Goal: Information Seeking & Learning: Compare options

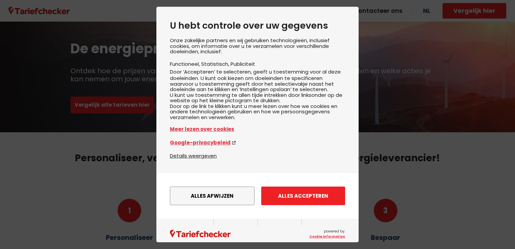
click at [308, 202] on button "Alles accepteren" at bounding box center [303, 195] width 84 height 19
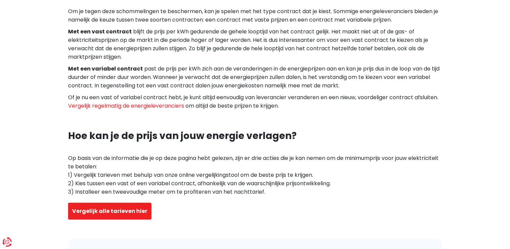
scroll to position [1955, 0]
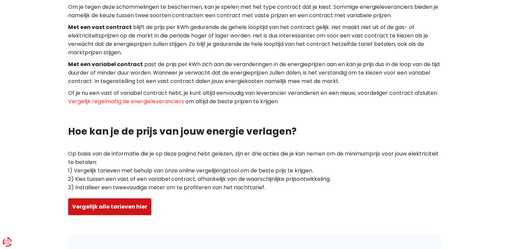
click at [135, 198] on button "Vergelijk alle tarieven hier" at bounding box center [109, 206] width 83 height 17
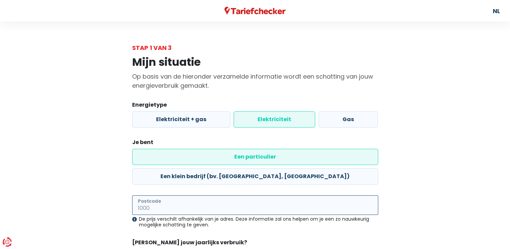
click at [148, 195] on input "Postcode" at bounding box center [255, 205] width 246 height 20
type input "3670"
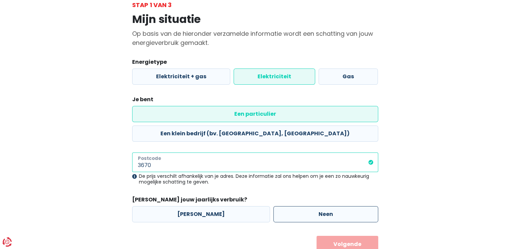
scroll to position [49, 0]
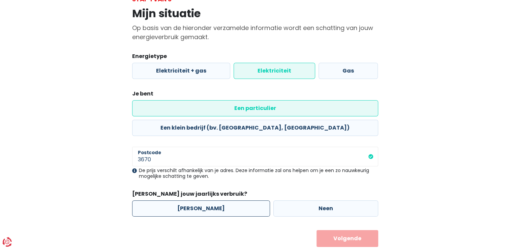
click at [192, 200] on label "[PERSON_NAME]" at bounding box center [201, 208] width 138 height 16
click at [192, 200] on input "[PERSON_NAME]" at bounding box center [201, 208] width 138 height 16
radio input "true"
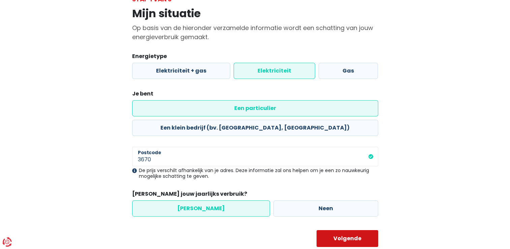
click at [356, 230] on button "Volgende" at bounding box center [348, 238] width 62 height 17
select select
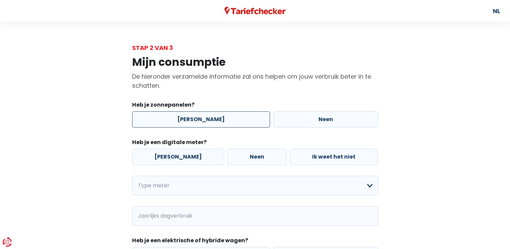
click at [187, 117] on label "[PERSON_NAME]" at bounding box center [201, 119] width 138 height 16
click at [187, 117] on input "[PERSON_NAME]" at bounding box center [201, 119] width 138 height 16
radio input "true"
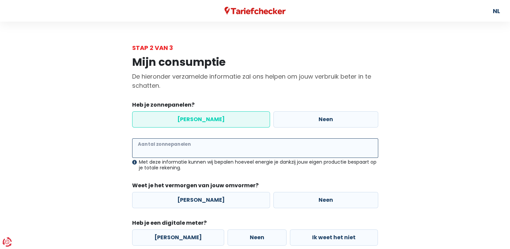
click at [148, 150] on input "Aantal zonnepanelen" at bounding box center [255, 148] width 246 height 20
type input "17"
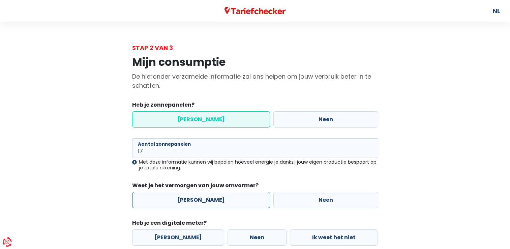
click at [196, 199] on label "[PERSON_NAME]" at bounding box center [201, 200] width 138 height 16
click at [196, 199] on input "[PERSON_NAME]" at bounding box center [201, 200] width 138 height 16
radio input "true"
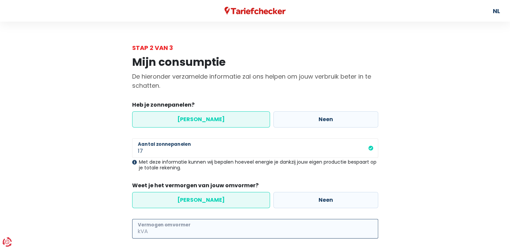
click at [166, 229] on input "Vermogen omvormer" at bounding box center [263, 229] width 229 height 20
type input "4"
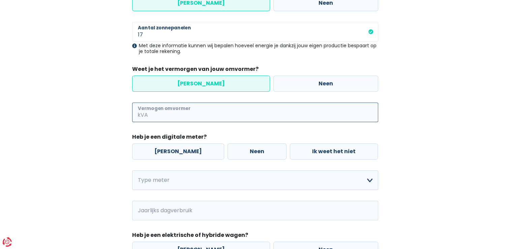
scroll to position [135, 0]
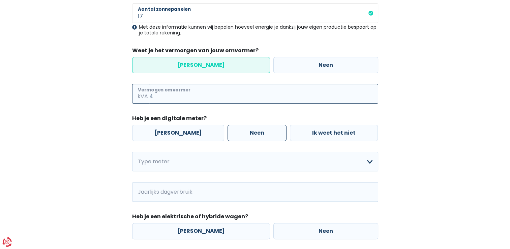
type input "4"
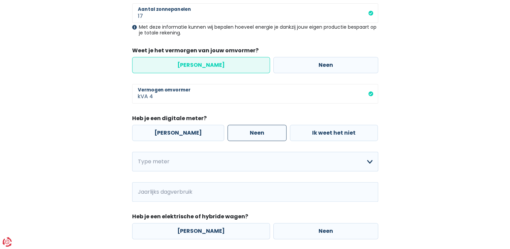
click at [233, 130] on label "Neen" at bounding box center [257, 133] width 59 height 16
click at [233, 130] on input "Neen" at bounding box center [257, 133] width 59 height 16
radio input "true"
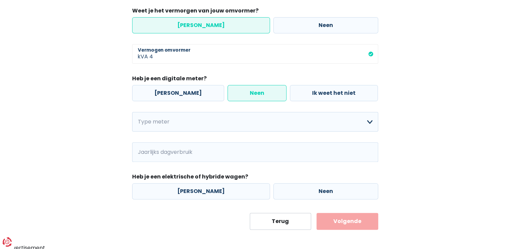
scroll to position [177, 0]
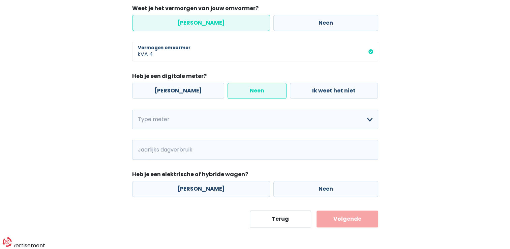
click at [146, 147] on span "kWh" at bounding box center [141, 150] width 19 height 20
click at [159, 119] on select "Enkelvoudig Tweevoudig Enkelvoudig + uitsluitend nachttarief Tweevoudig + uitsl…" at bounding box center [255, 120] width 246 height 20
select select "day_night_bi_shift_exclusive_night"
click at [132, 110] on select "Enkelvoudig Tweevoudig Enkelvoudig + uitsluitend nachttarief Tweevoudig + uitsl…" at bounding box center [255, 120] width 246 height 20
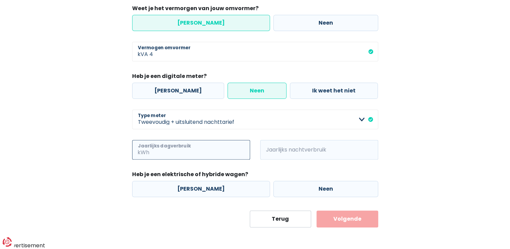
click at [156, 150] on input "Jaarlijks dagverbruik" at bounding box center [200, 150] width 99 height 20
type input "1402"
click at [270, 149] on span "kWh" at bounding box center [269, 150] width 19 height 20
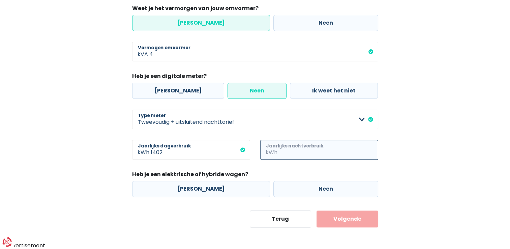
click at [280, 148] on input "Jaarlijks nachtverbruik" at bounding box center [328, 150] width 99 height 20
type input "2454"
click at [316, 188] on label "Neen" at bounding box center [325, 189] width 105 height 16
click at [316, 188] on input "Neen" at bounding box center [325, 189] width 105 height 16
radio input "true"
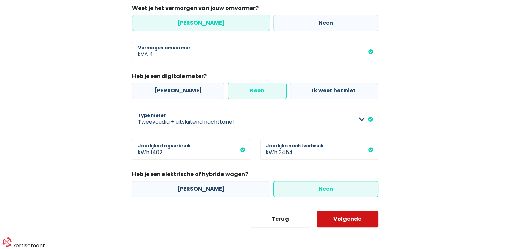
click at [350, 218] on button "Volgende" at bounding box center [348, 218] width 62 height 17
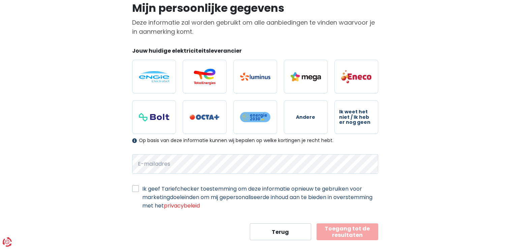
scroll to position [66, 0]
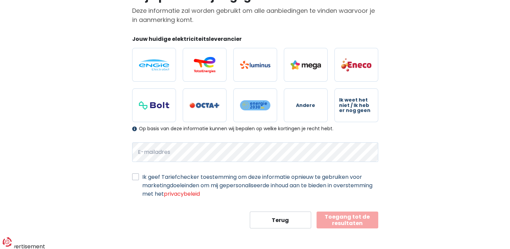
click at [355, 218] on button "Toegang tot de resultaten" at bounding box center [348, 219] width 62 height 17
